Goal: Task Accomplishment & Management: Complete application form

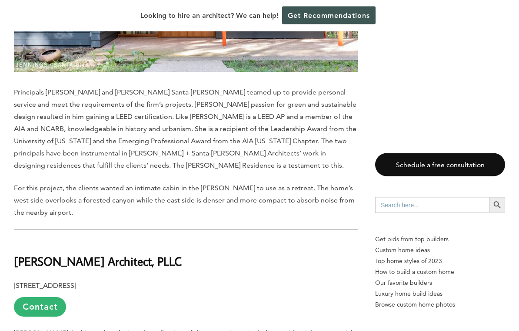
scroll to position [7168, 0]
click at [42, 297] on link "Contact" at bounding box center [40, 307] width 52 height 20
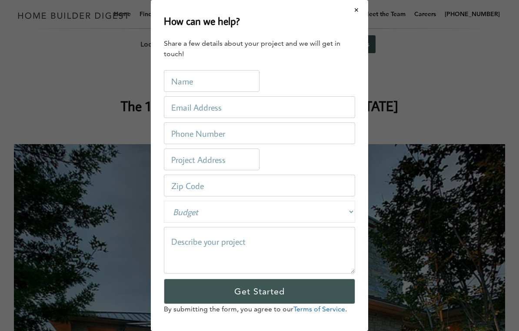
scroll to position [0, 0]
type input "[PERSON_NAME]"
click at [170, 110] on input "email" at bounding box center [259, 107] width 191 height 22
type input "[EMAIL_ADDRESS][DOMAIN_NAME]"
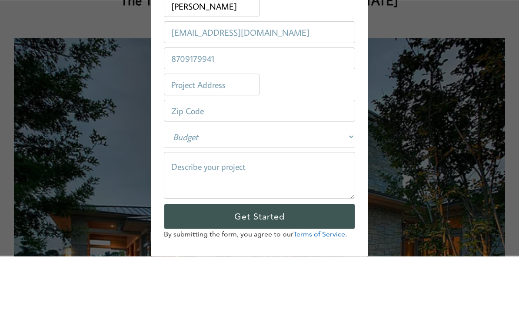
type input "8709179941"
click at [181, 148] on input "text" at bounding box center [212, 159] width 96 height 22
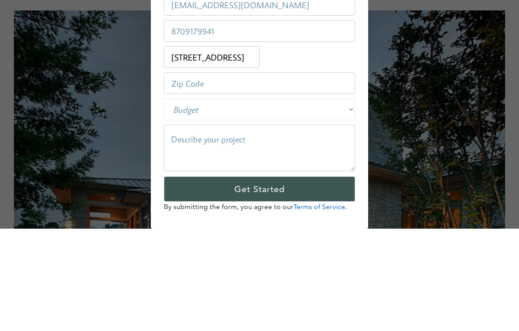
type input "[STREET_ADDRESS]"
click at [341, 201] on select "Budget Less than $100,000 $100,000-$250,000 $250,000-$500,000 $500,000-$1 Milli…" at bounding box center [259, 212] width 191 height 22
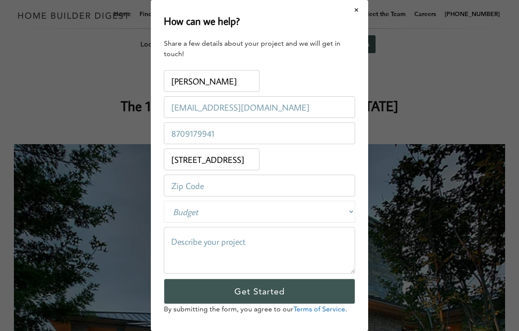
select select "100000-250000"
click at [234, 157] on input "[STREET_ADDRESS]" at bounding box center [212, 159] width 96 height 22
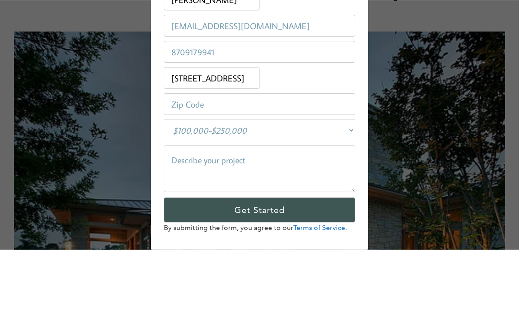
click at [179, 174] on input "number" at bounding box center [259, 185] width 191 height 22
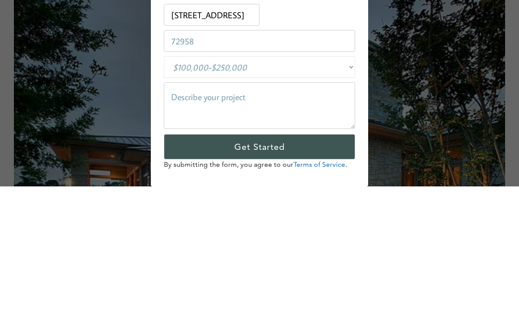
type input "72958"
click at [175, 227] on textarea at bounding box center [259, 250] width 191 height 47
paste textarea "My mother recently died and I will be the owner of her house. The house is a mi…"
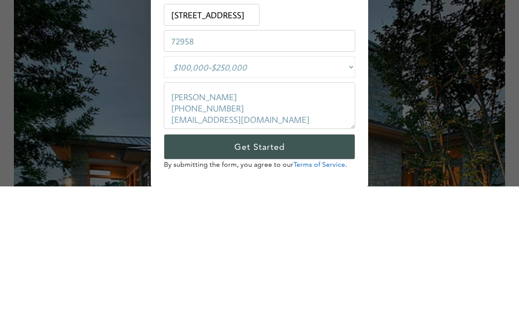
scroll to position [223, 0]
type textarea "My mother recently died and I will be the owner of her house. The house is a mi…"
click at [192, 278] on input "Get Started" at bounding box center [259, 290] width 191 height 25
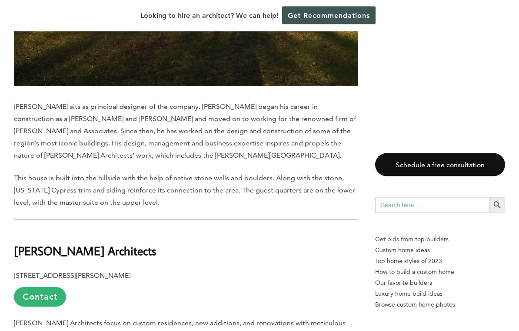
scroll to position [7738, 0]
click at [37, 287] on link "Contact" at bounding box center [40, 297] width 52 height 20
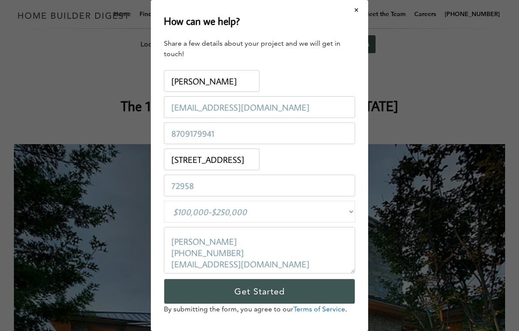
scroll to position [0, 0]
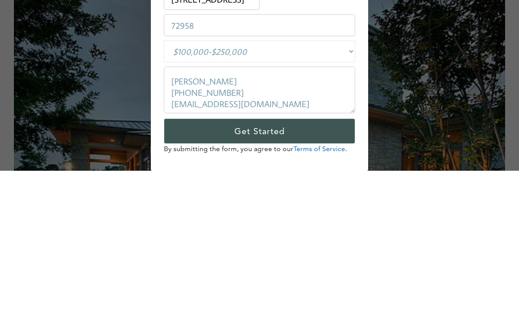
click at [213, 227] on textarea "My mother recently died and I will be the owner of her house. The house is a mi…" at bounding box center [259, 250] width 191 height 47
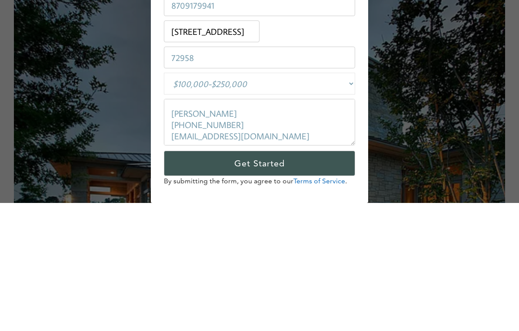
click at [187, 227] on textarea "My mother recently died and I will be the owner of her house. The house is a mi…" at bounding box center [259, 250] width 191 height 47
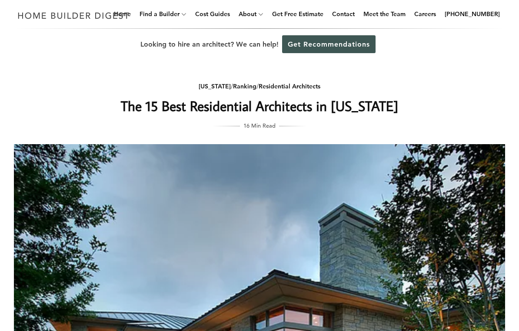
click at [358, 4] on link "Contact" at bounding box center [344, 14] width 30 height 28
